Goal: Task Accomplishment & Management: Use online tool/utility

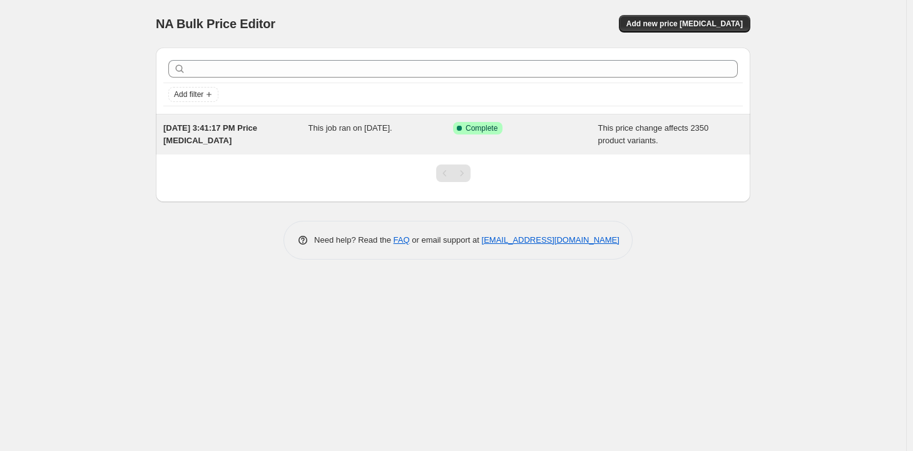
click at [483, 141] on div "Success Complete Complete" at bounding box center [525, 134] width 145 height 25
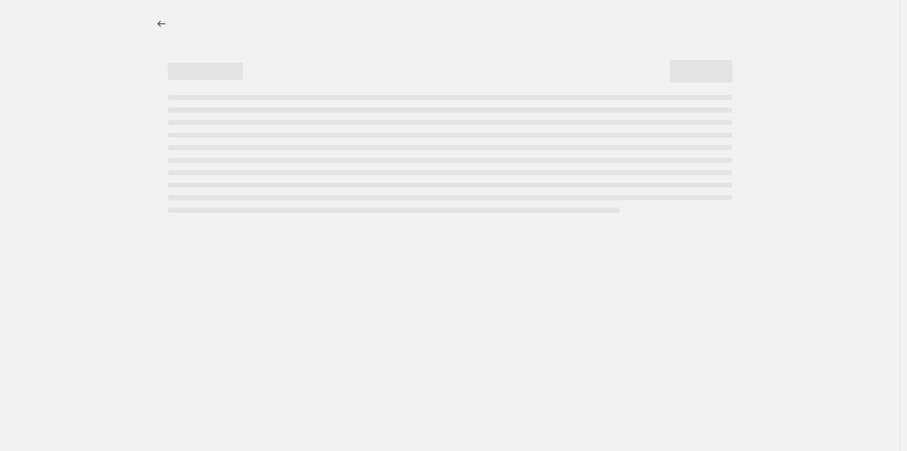
select select "margin"
select select "no_change"
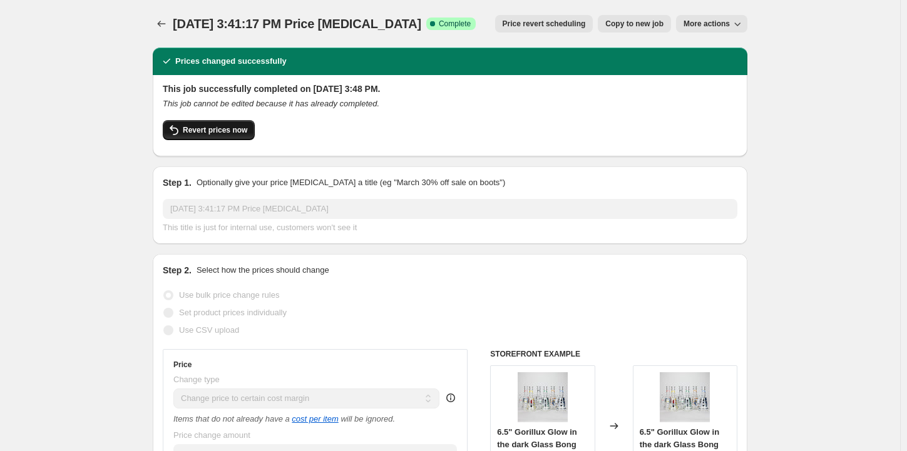
click at [222, 128] on span "Revert prices now" at bounding box center [215, 130] width 64 height 10
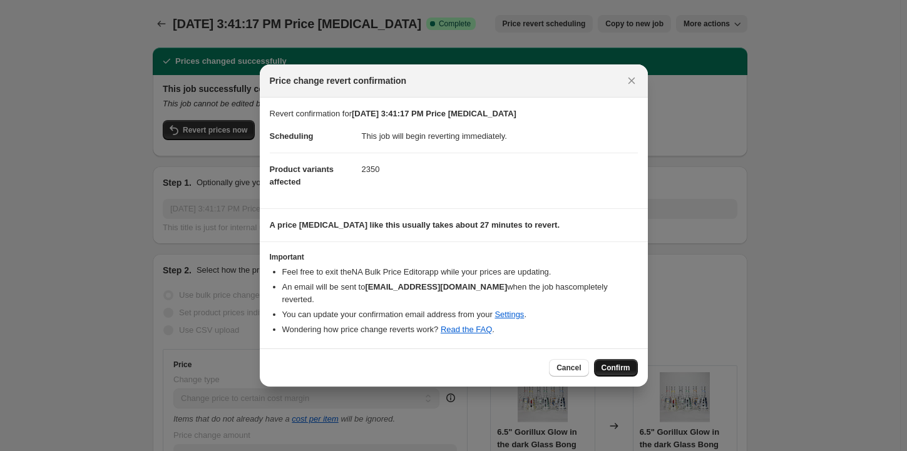
click at [621, 359] on button "Confirm" at bounding box center [616, 368] width 44 height 18
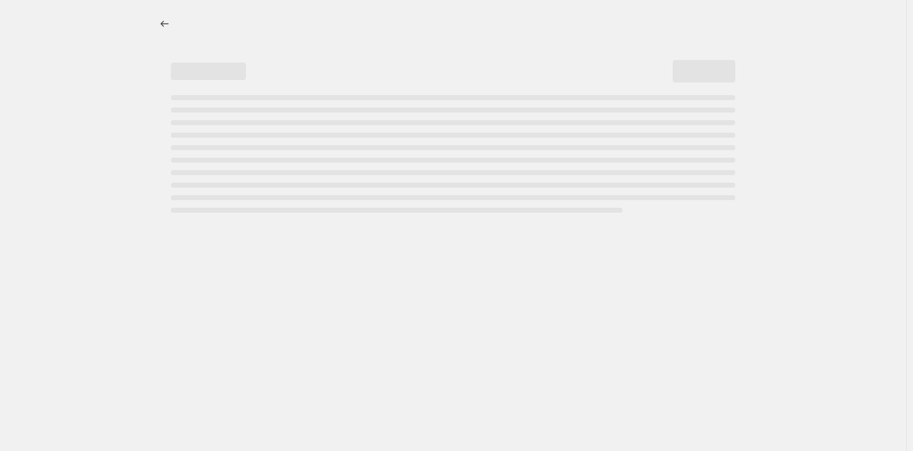
select select "margin"
select select "no_change"
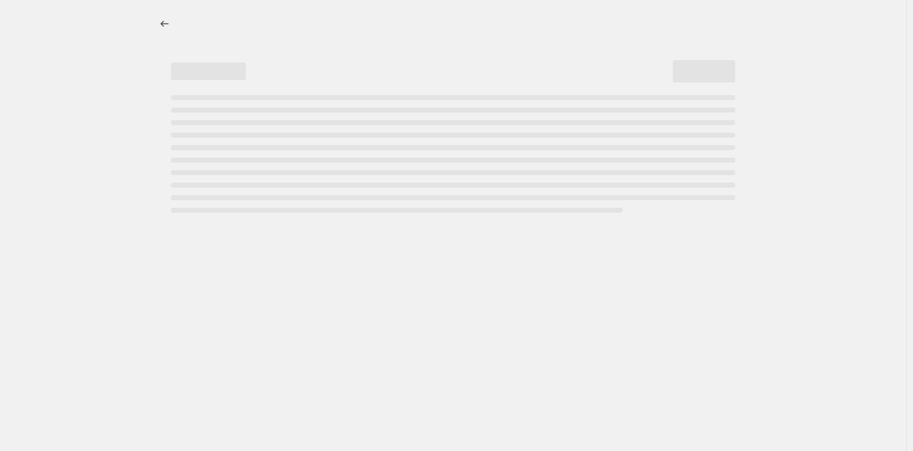
select select "margin"
select select "no_change"
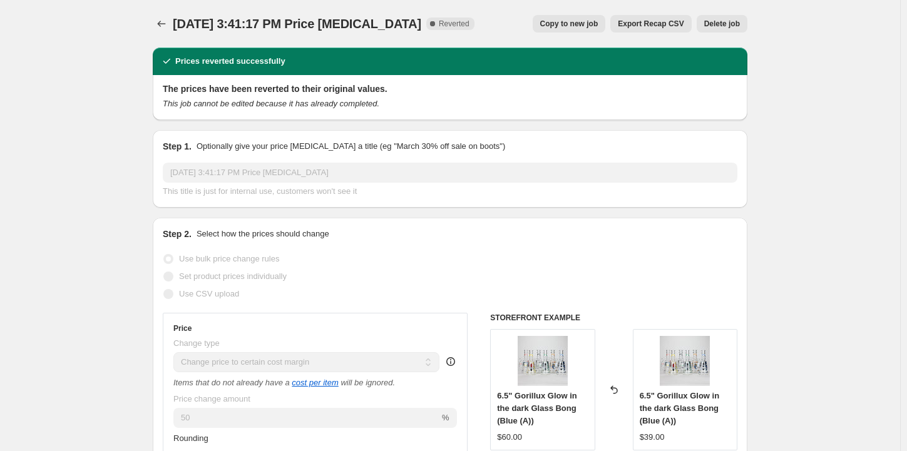
click at [163, 26] on icon "Price change jobs" at bounding box center [162, 24] width 8 height 6
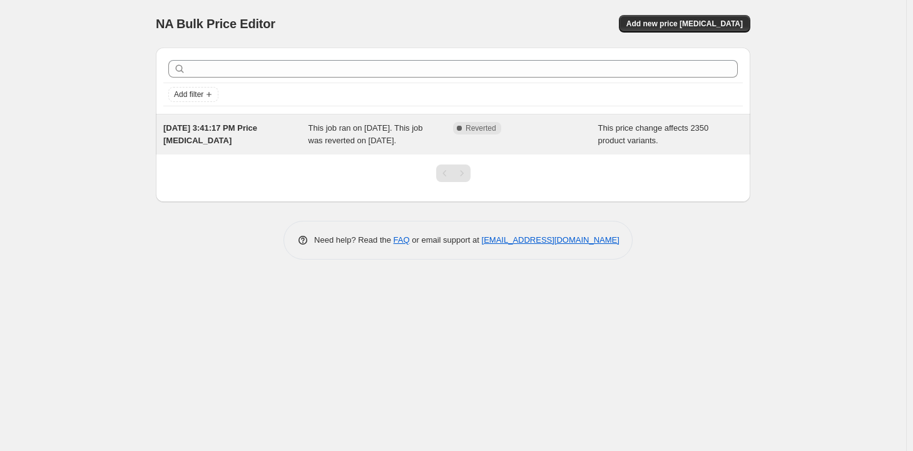
click at [387, 133] on span "This job ran on [DATE]. This job was reverted on [DATE]." at bounding box center [365, 134] width 114 height 22
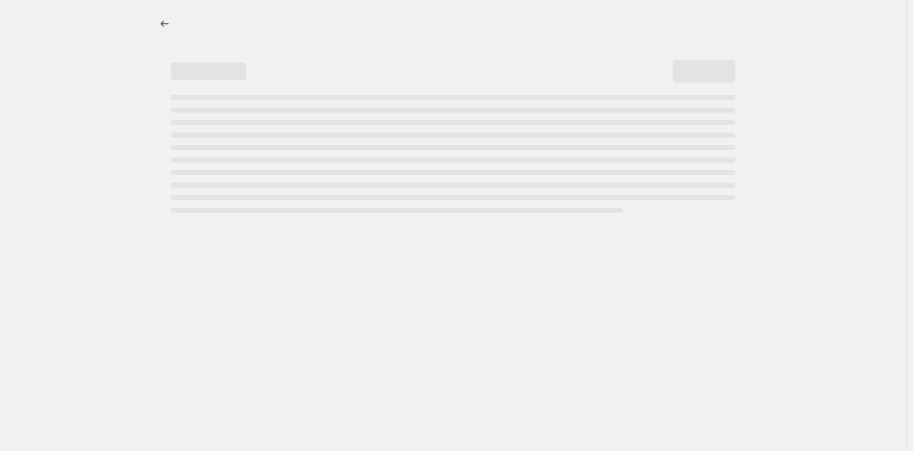
select select "margin"
select select "no_change"
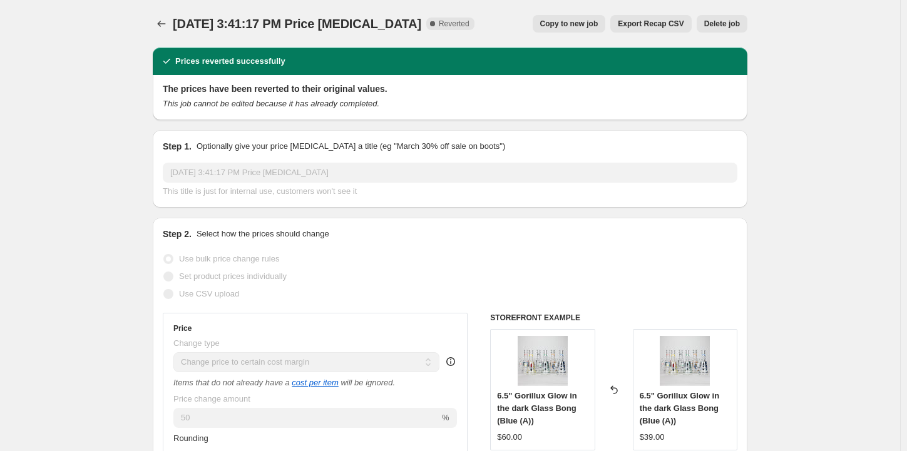
click at [738, 28] on span "Delete job" at bounding box center [722, 24] width 36 height 10
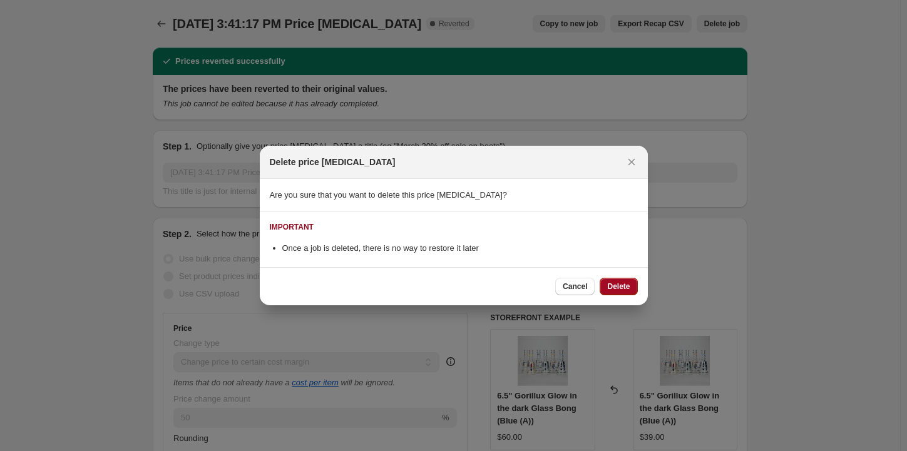
click at [623, 282] on button "Delete" at bounding box center [618, 287] width 38 height 18
